Goal: Information Seeking & Learning: Find specific fact

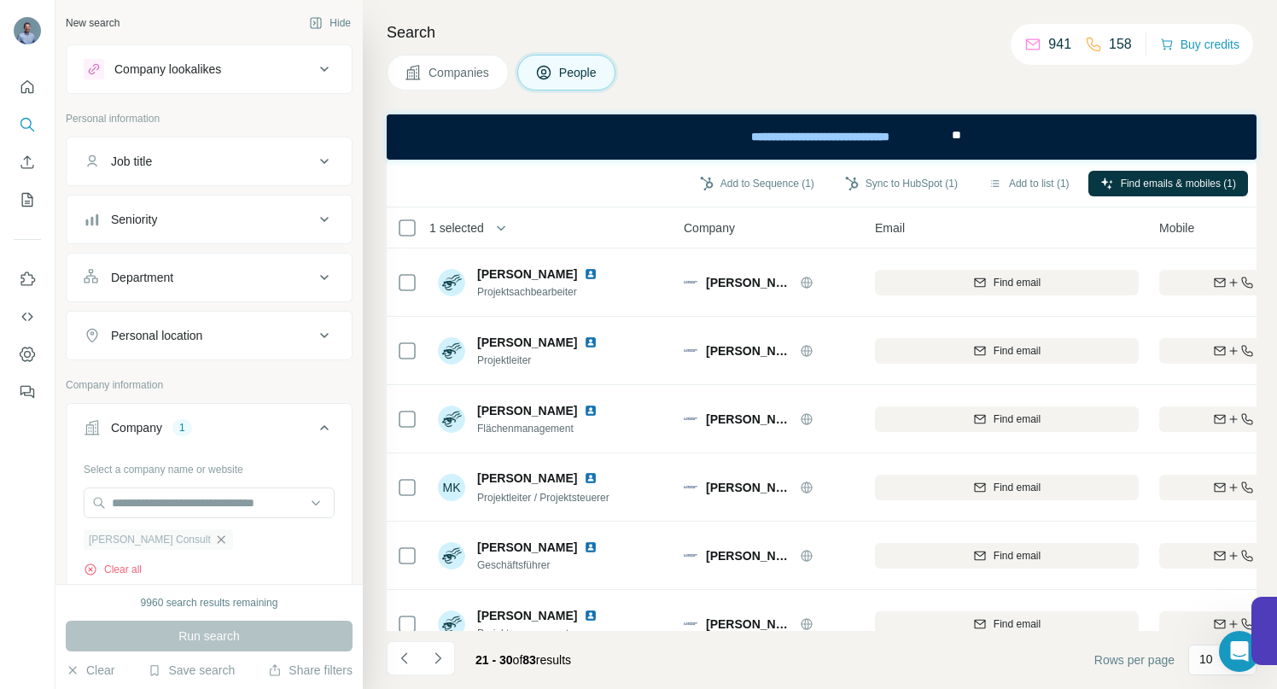
click at [214, 541] on icon "button" at bounding box center [221, 540] width 14 height 14
click at [185, 508] on input "text" at bounding box center [209, 503] width 251 height 31
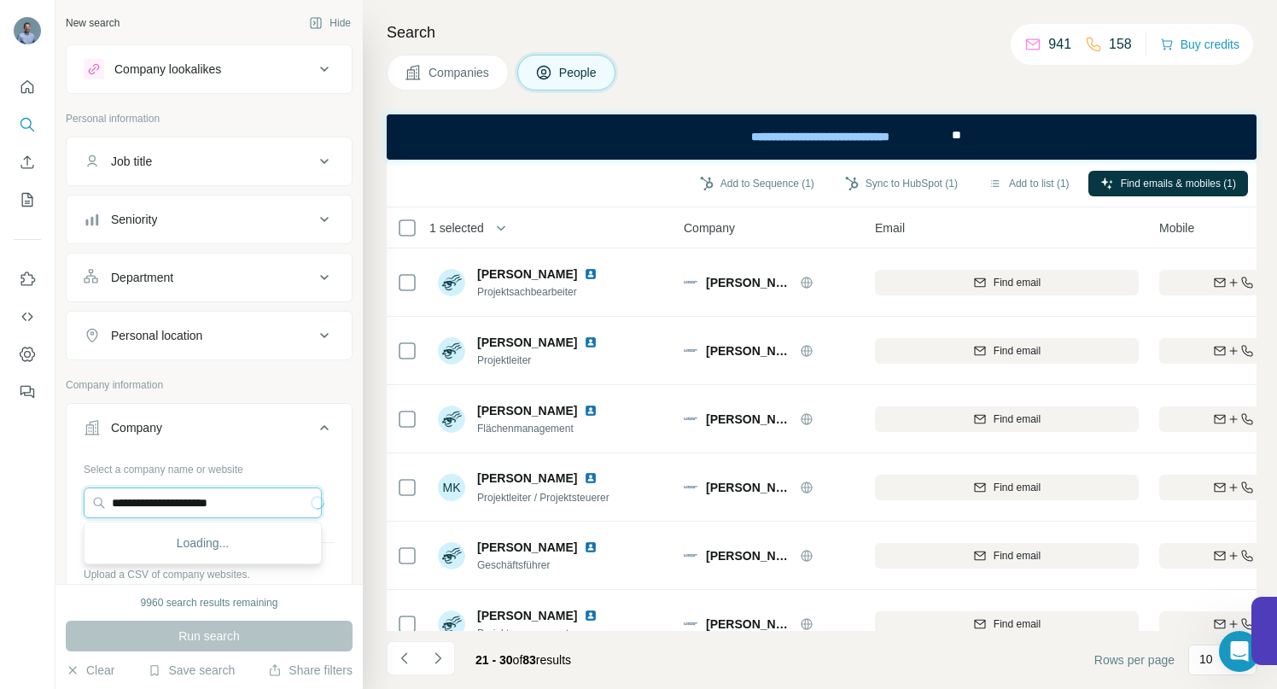
type input "**********"
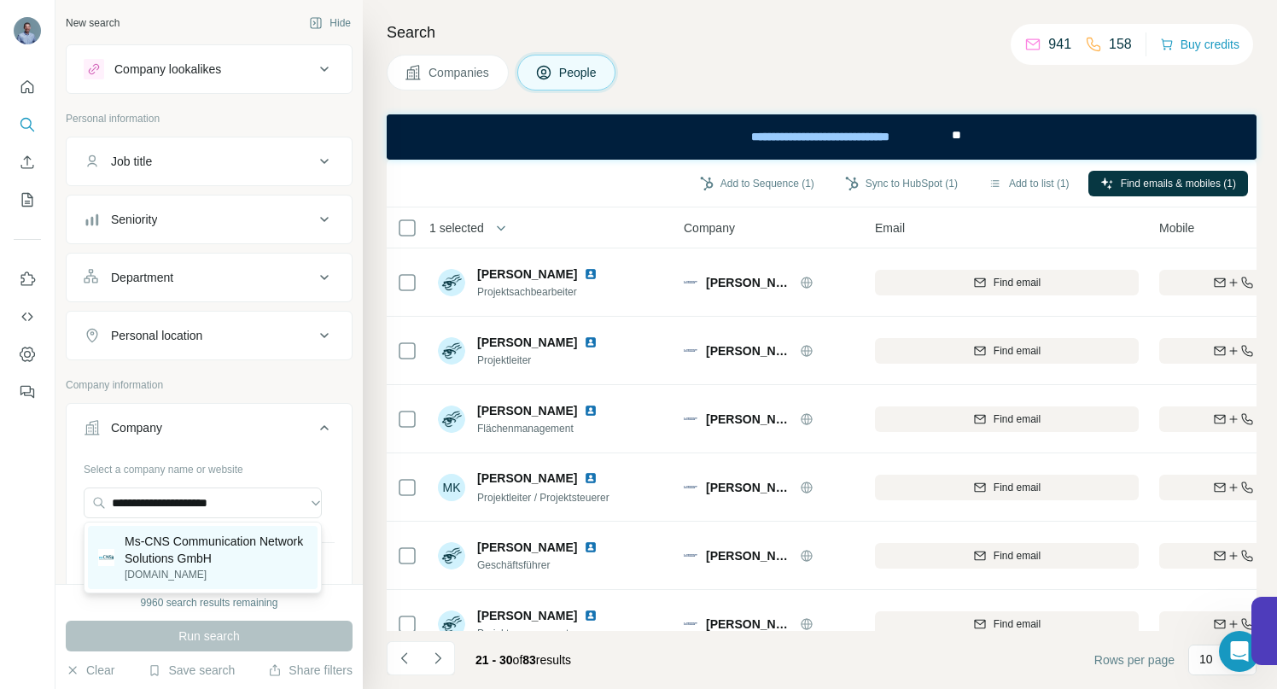
click at [164, 544] on p "Ms-CNS Communication Network Solutions GmbH" at bounding box center [216, 550] width 183 height 34
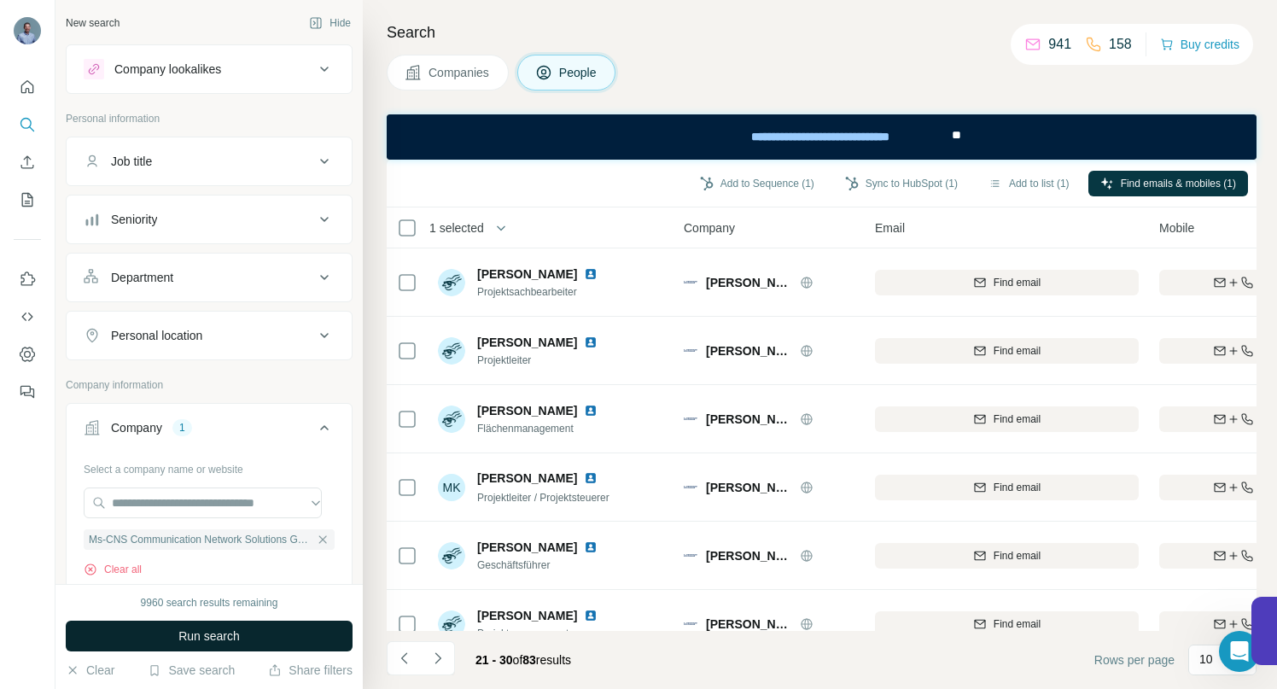
click at [200, 631] on span "Run search" at bounding box center [208, 636] width 61 height 17
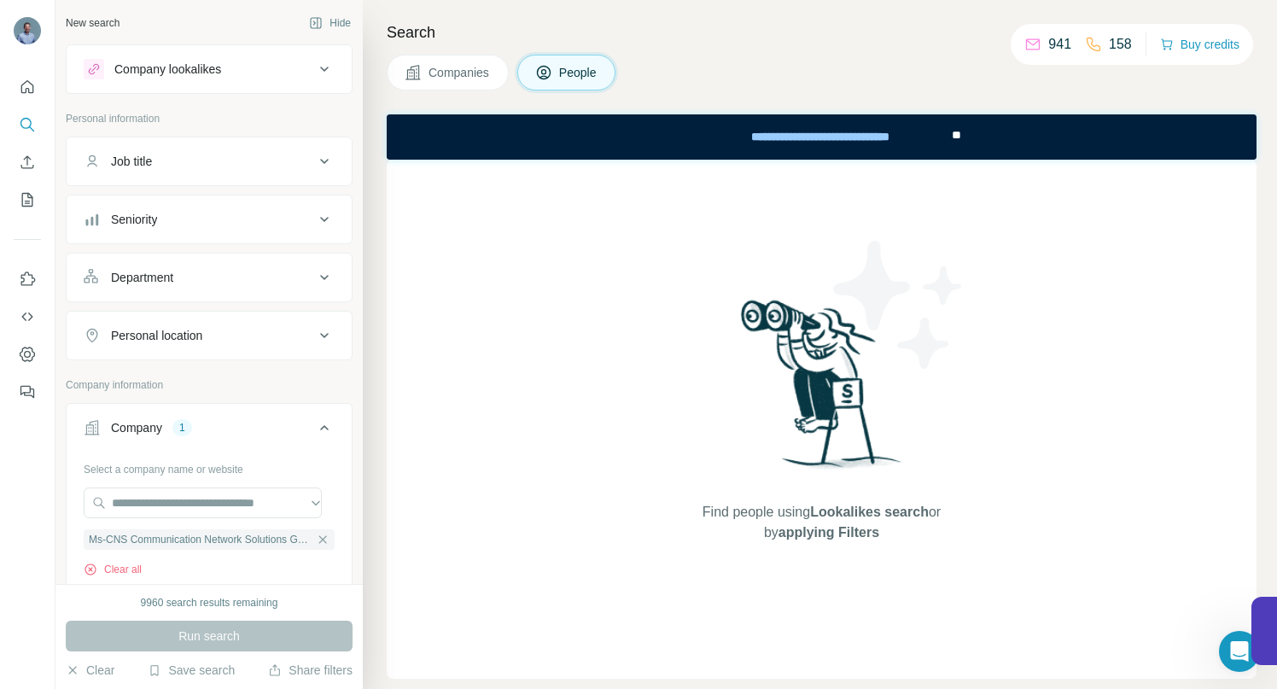
click at [442, 77] on span "Companies" at bounding box center [460, 72] width 62 height 17
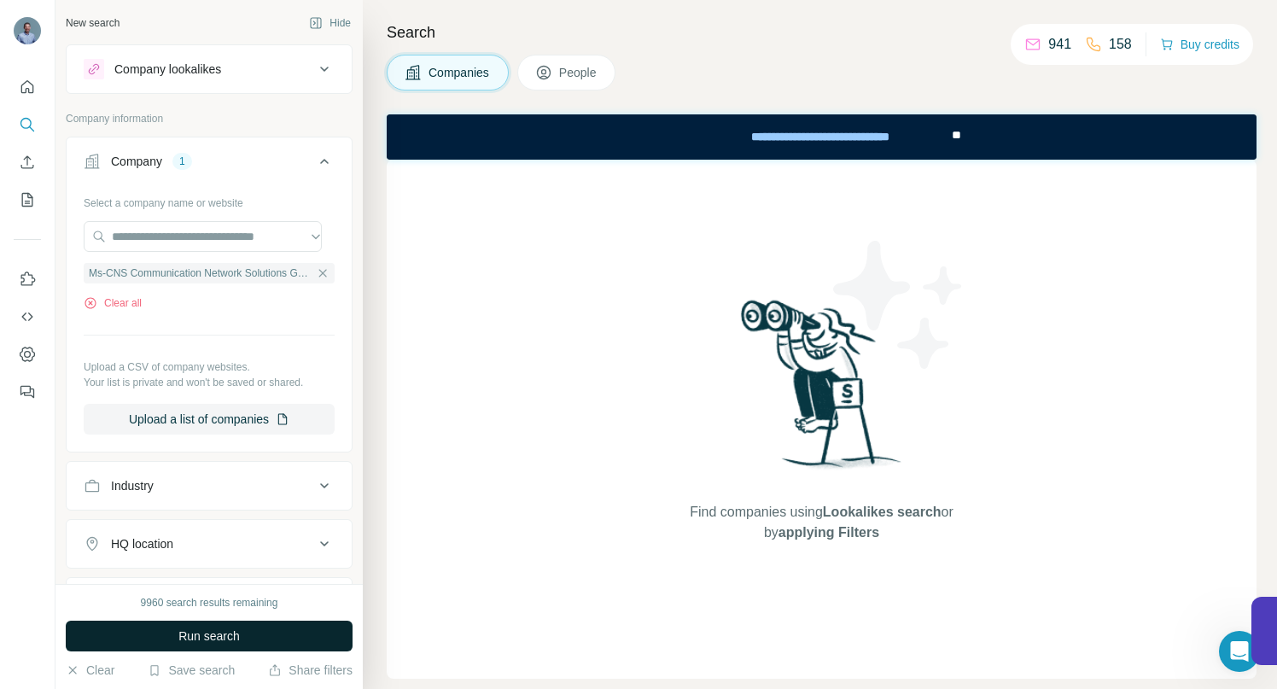
click at [215, 639] on span "Run search" at bounding box center [208, 636] width 61 height 17
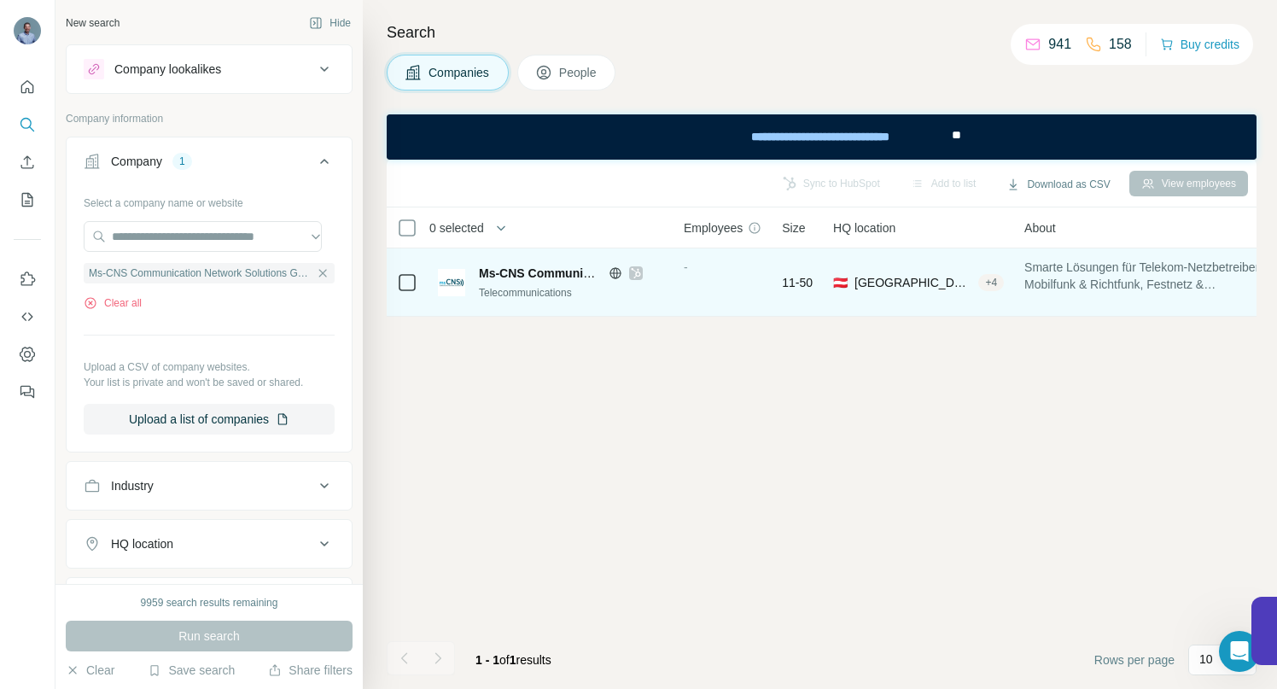
click at [617, 274] on icon at bounding box center [615, 272] width 4 height 11
